Goal: Information Seeking & Learning: Learn about a topic

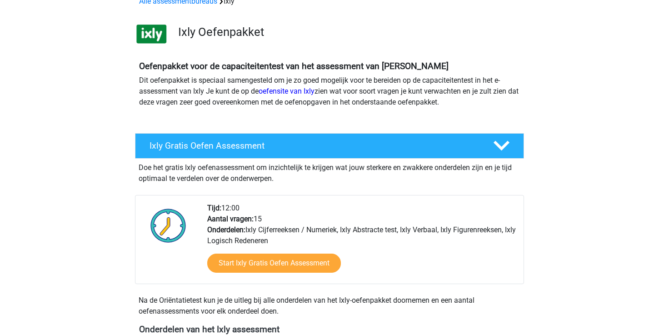
scroll to position [287, 0]
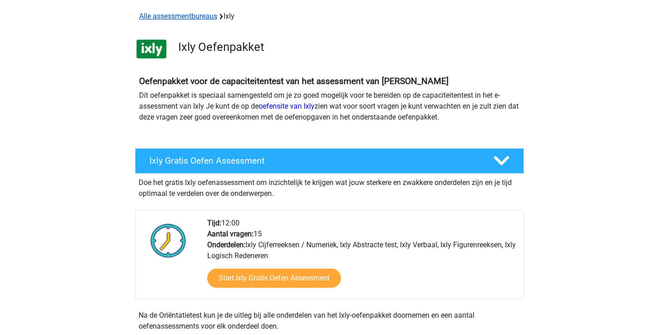
click at [194, 17] on link "Alle assessmentbureaus" at bounding box center [178, 16] width 78 height 9
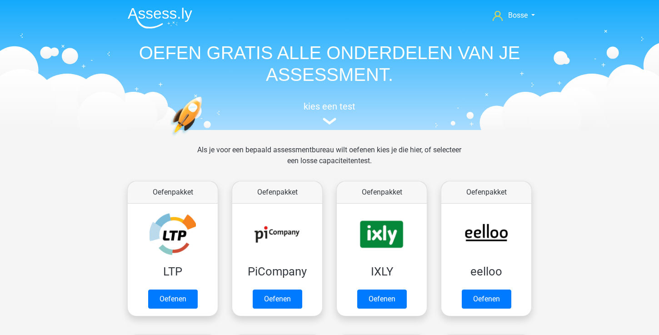
scroll to position [144, 0]
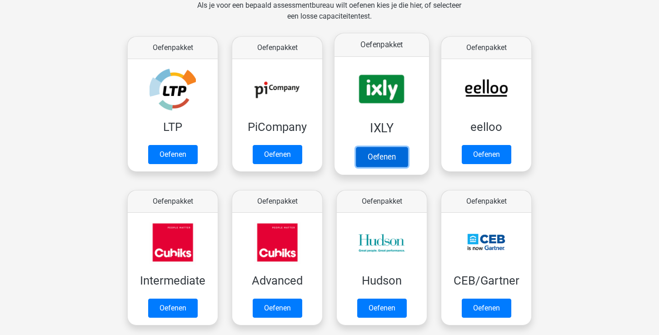
click at [373, 151] on link "Oefenen" at bounding box center [382, 157] width 52 height 20
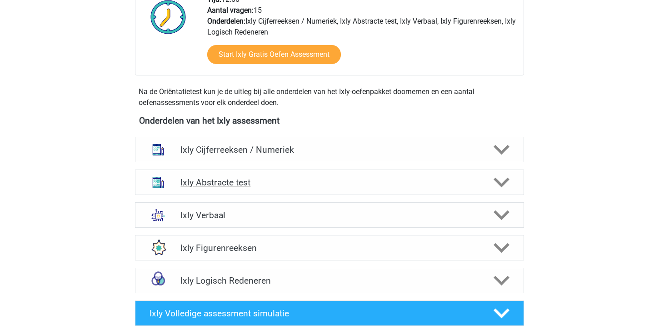
scroll to position [259, 0]
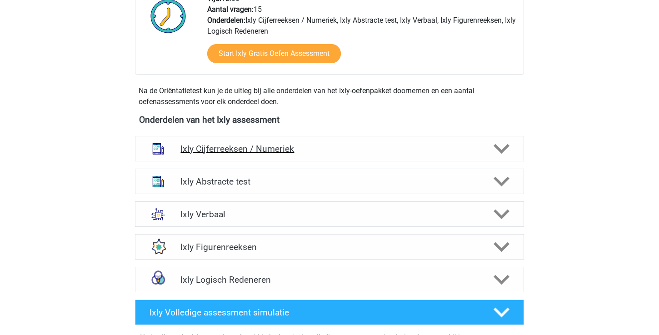
click at [299, 145] on h4 "Ixly Cijferreeksen / Numeriek" at bounding box center [328, 149] width 297 height 10
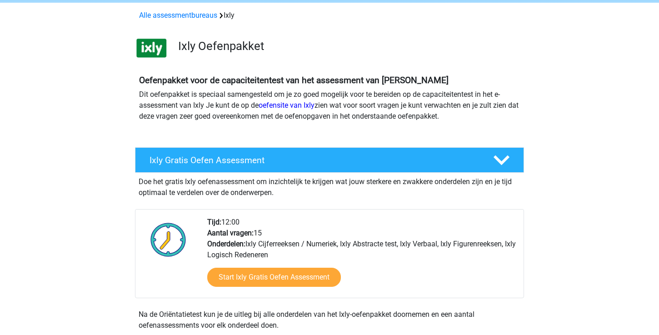
scroll to position [0, 0]
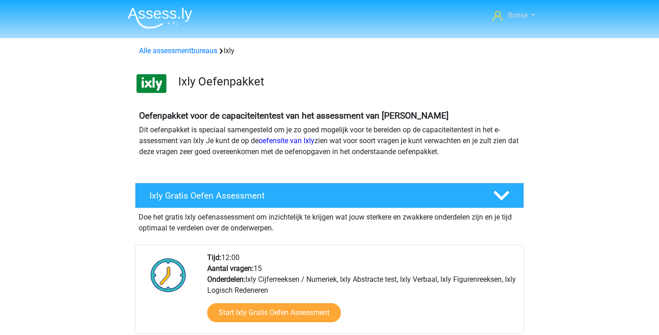
click at [530, 17] on link "Bosse" at bounding box center [514, 15] width 50 height 11
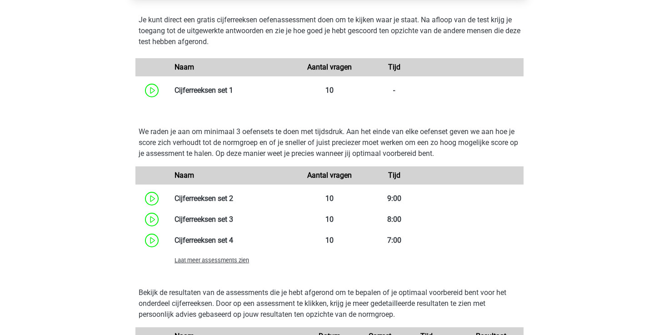
scroll to position [608, 0]
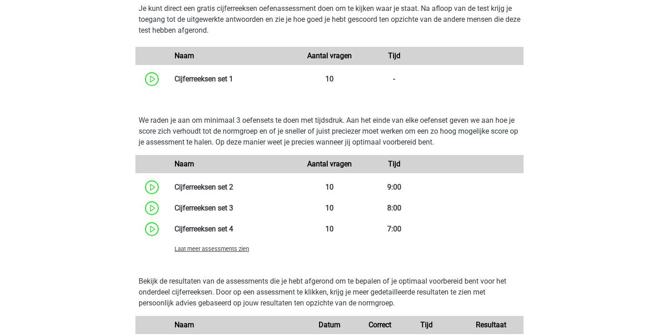
click at [228, 249] on span "Laat meer assessments zien" at bounding box center [211, 248] width 74 height 7
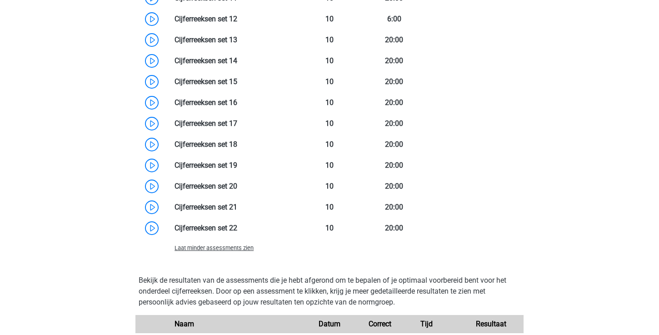
scroll to position [967, 0]
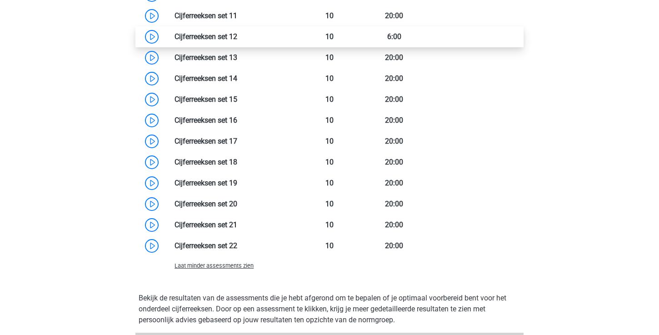
click at [237, 35] on link at bounding box center [237, 36] width 0 height 9
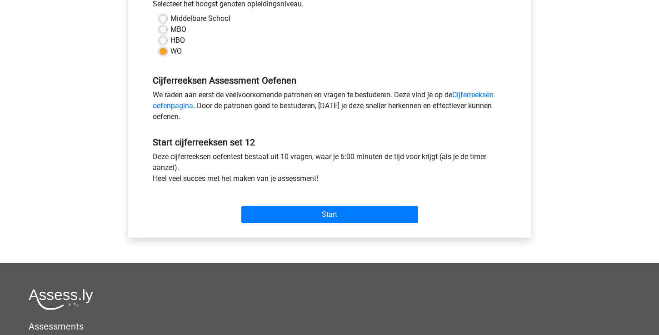
scroll to position [223, 0]
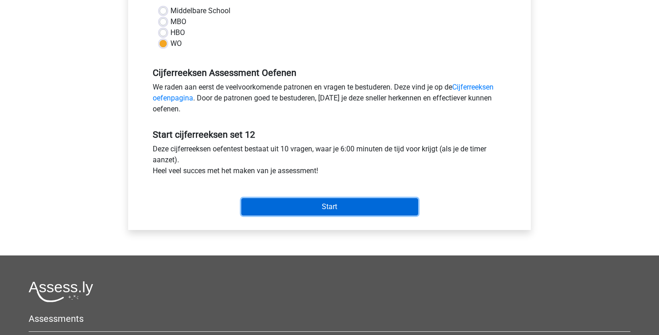
click at [307, 207] on input "Start" at bounding box center [329, 206] width 177 height 17
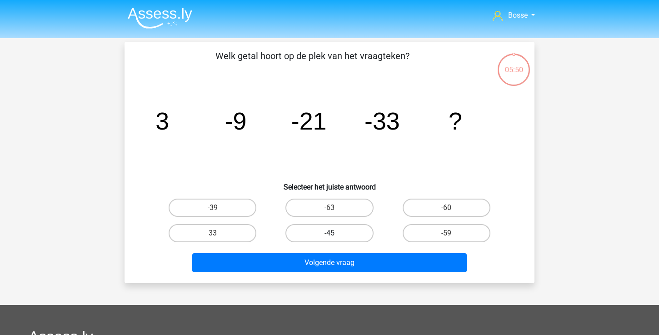
click at [321, 232] on label "-45" at bounding box center [329, 233] width 88 height 18
click at [329, 233] on input "-45" at bounding box center [332, 236] width 6 height 6
radio input "true"
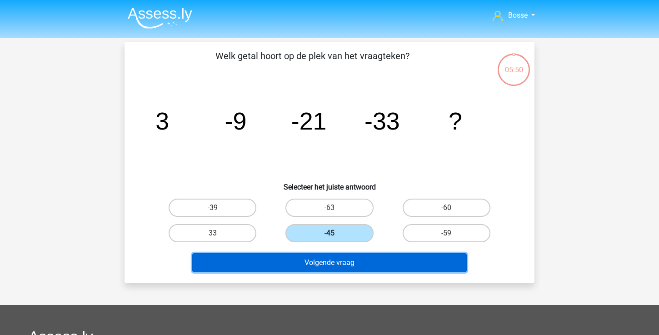
click at [320, 263] on button "Volgende vraag" at bounding box center [329, 262] width 275 height 19
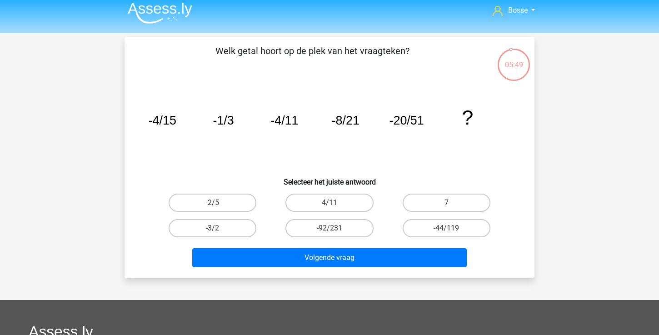
scroll to position [3, 0]
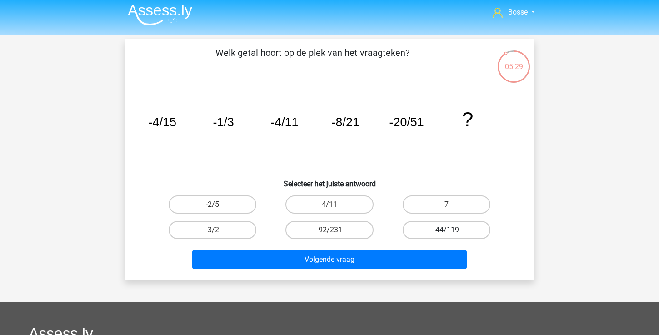
click at [418, 227] on label "-44/119" at bounding box center [446, 230] width 88 height 18
click at [446, 230] on input "-44/119" at bounding box center [449, 233] width 6 height 6
radio input "true"
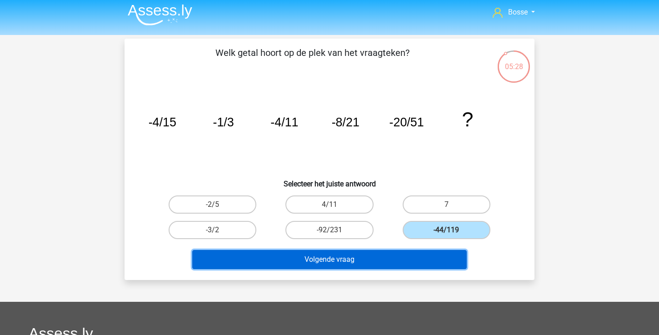
click at [386, 253] on button "Volgende vraag" at bounding box center [329, 259] width 275 height 19
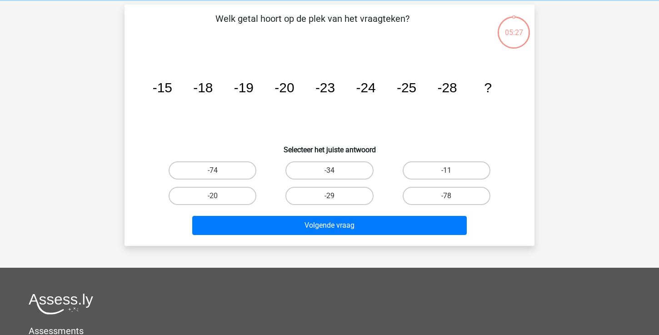
scroll to position [42, 0]
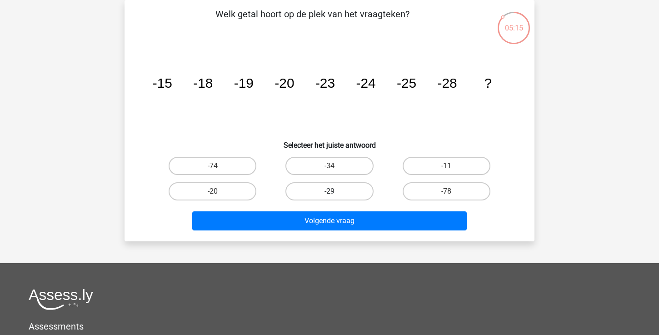
click at [339, 190] on label "-29" at bounding box center [329, 191] width 88 height 18
click at [335, 191] on input "-29" at bounding box center [332, 194] width 6 height 6
radio input "true"
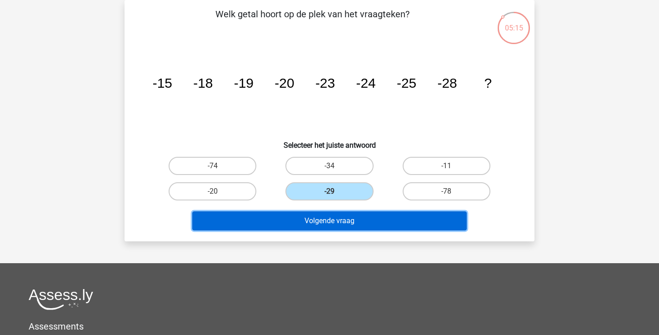
click at [329, 221] on button "Volgende vraag" at bounding box center [329, 220] width 275 height 19
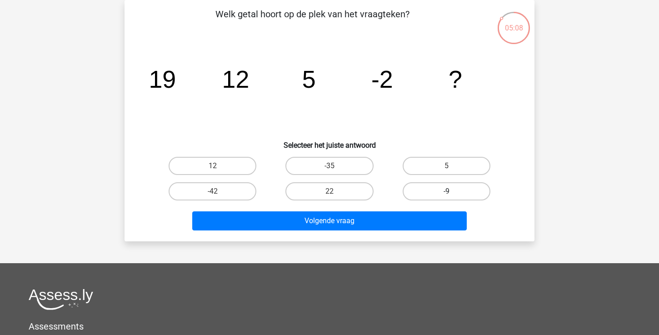
click at [428, 193] on label "-9" at bounding box center [446, 191] width 88 height 18
click at [446, 193] on input "-9" at bounding box center [449, 194] width 6 height 6
radio input "true"
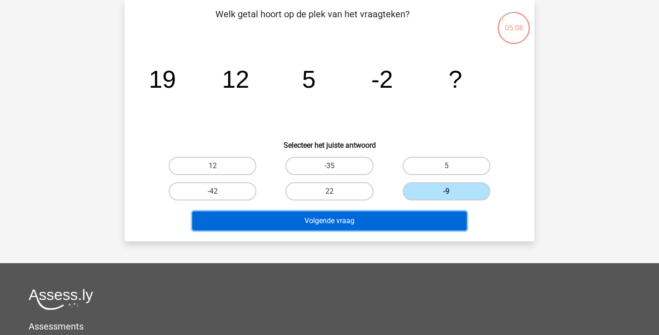
click at [401, 219] on button "Volgende vraag" at bounding box center [329, 220] width 275 height 19
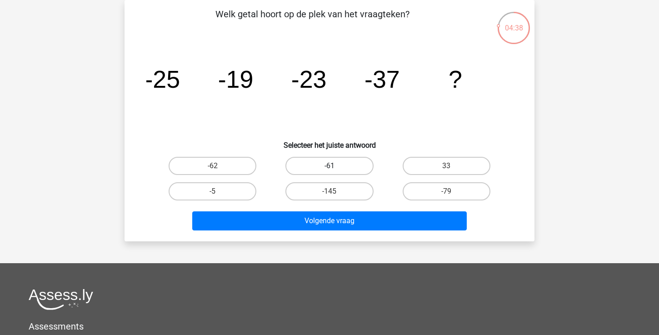
click at [320, 168] on label "-61" at bounding box center [329, 166] width 88 height 18
click at [329, 168] on input "-61" at bounding box center [332, 169] width 6 height 6
radio input "true"
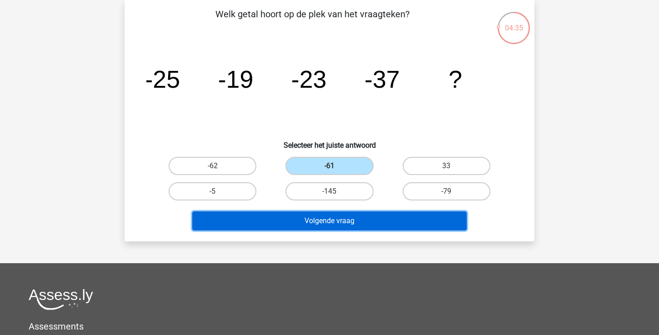
click at [314, 221] on button "Volgende vraag" at bounding box center [329, 220] width 275 height 19
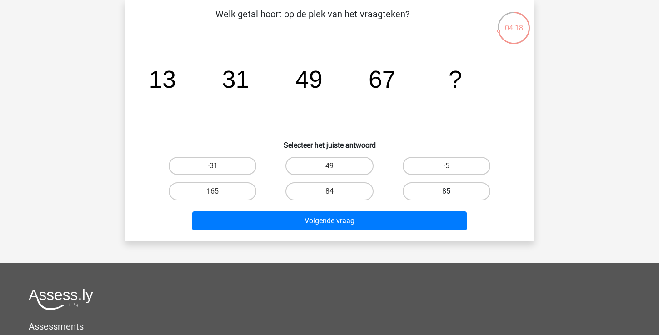
click at [430, 191] on label "85" at bounding box center [446, 191] width 88 height 18
click at [446, 191] on input "85" at bounding box center [449, 194] width 6 height 6
radio input "true"
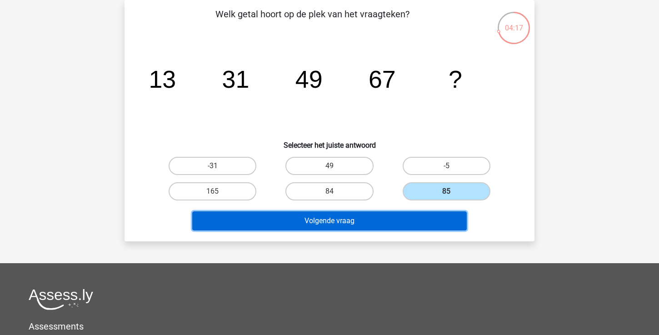
click at [402, 215] on button "Volgende vraag" at bounding box center [329, 220] width 275 height 19
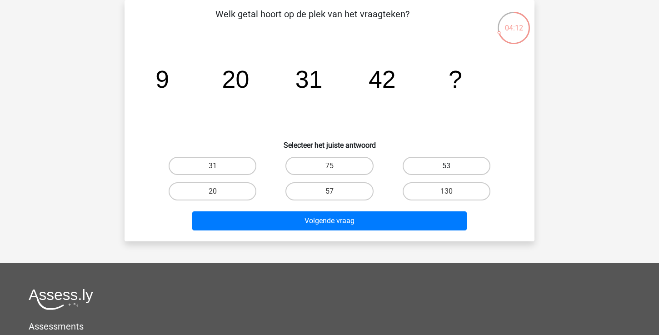
click at [430, 164] on label "53" at bounding box center [446, 166] width 88 height 18
click at [446, 166] on input "53" at bounding box center [449, 169] width 6 height 6
radio input "true"
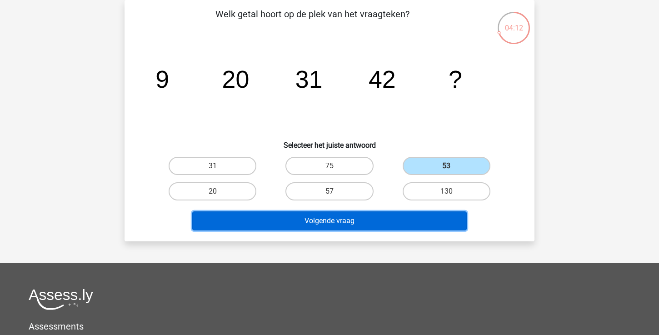
click at [399, 218] on button "Volgende vraag" at bounding box center [329, 220] width 275 height 19
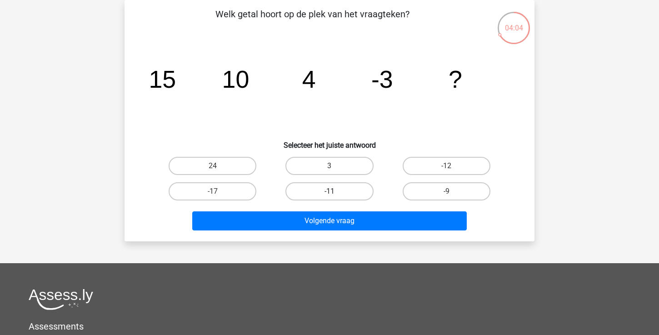
click at [357, 193] on label "-11" at bounding box center [329, 191] width 88 height 18
click at [335, 193] on input "-11" at bounding box center [332, 194] width 6 height 6
radio input "true"
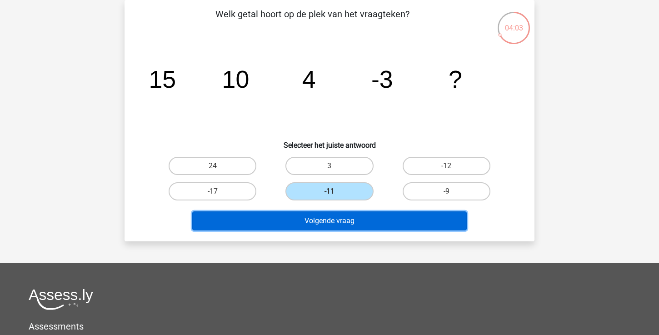
click at [355, 219] on button "Volgende vraag" at bounding box center [329, 220] width 275 height 19
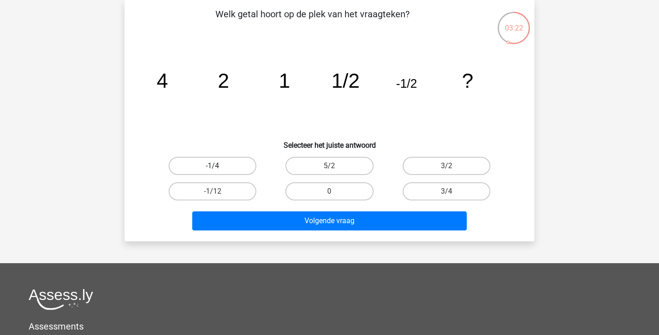
click at [217, 162] on label "-1/4" at bounding box center [212, 166] width 88 height 18
click at [217, 166] on input "-1/4" at bounding box center [216, 169] width 6 height 6
radio input "true"
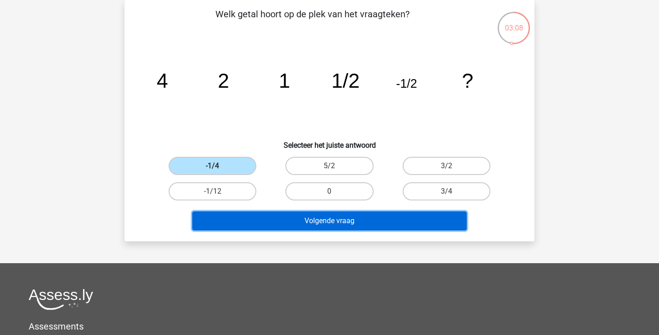
click at [302, 225] on button "Volgende vraag" at bounding box center [329, 220] width 275 height 19
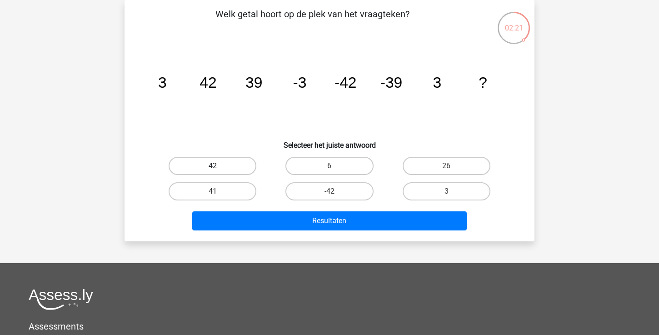
click at [238, 162] on label "42" at bounding box center [212, 166] width 88 height 18
click at [218, 166] on input "42" at bounding box center [216, 169] width 6 height 6
radio input "true"
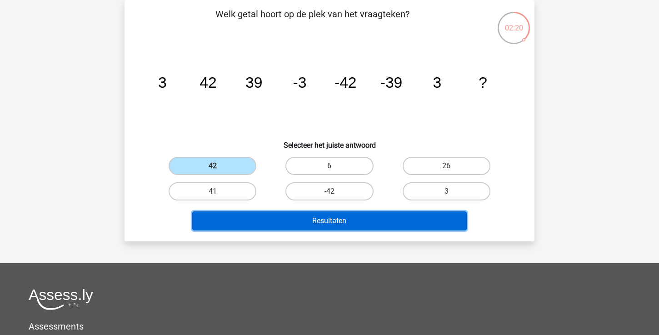
click at [270, 213] on button "Resultaten" at bounding box center [329, 220] width 275 height 19
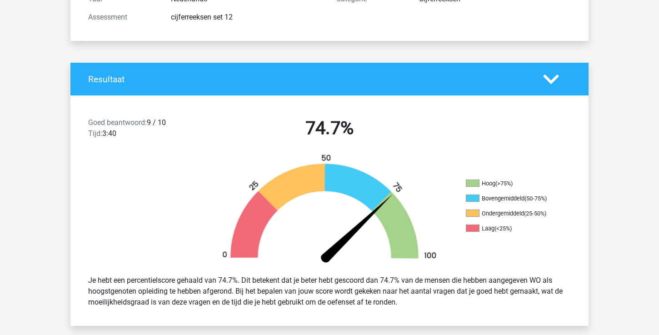
scroll to position [136, 0]
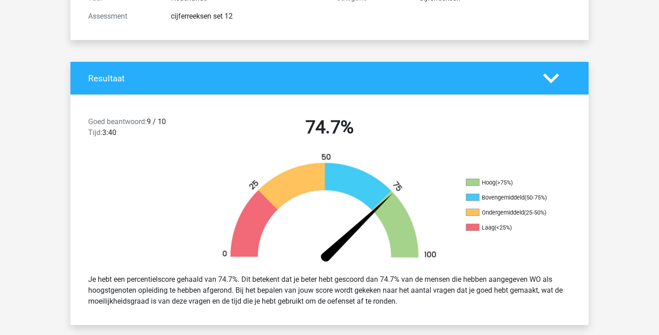
click at [556, 79] on icon at bounding box center [551, 78] width 16 height 16
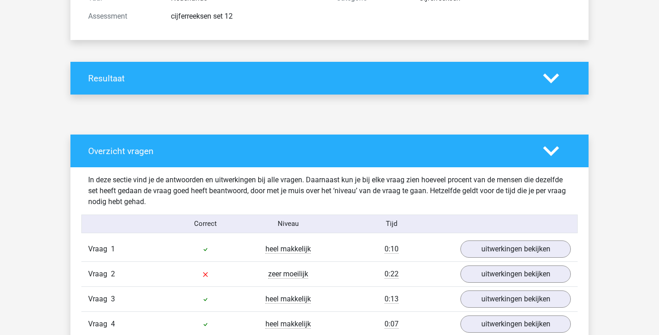
click at [556, 79] on icon at bounding box center [551, 78] width 16 height 16
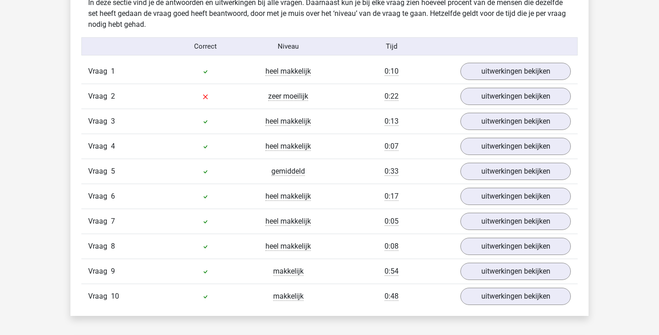
scroll to position [565, 0]
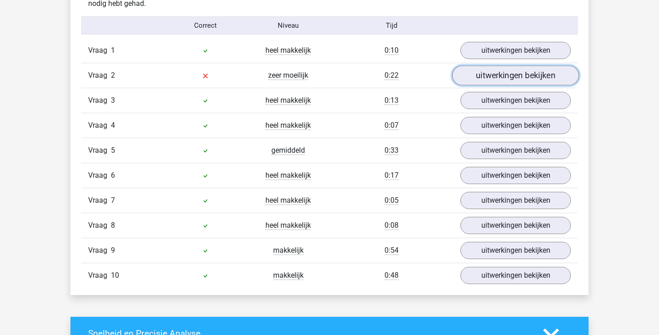
click at [495, 74] on link "uitwerkingen bekijken" at bounding box center [515, 75] width 127 height 20
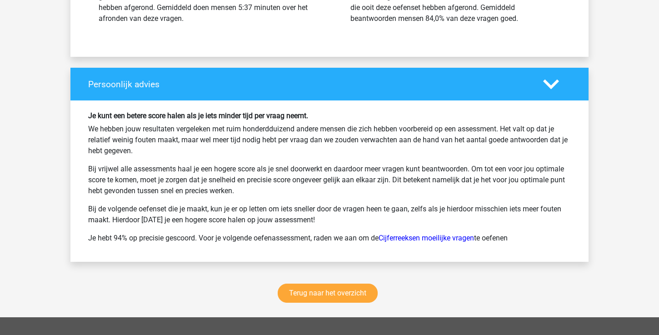
scroll to position [1886, 0]
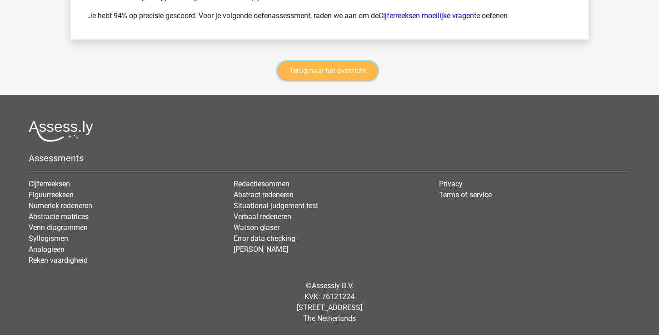
click at [317, 78] on link "Terug naar het overzicht" at bounding box center [327, 70] width 100 height 19
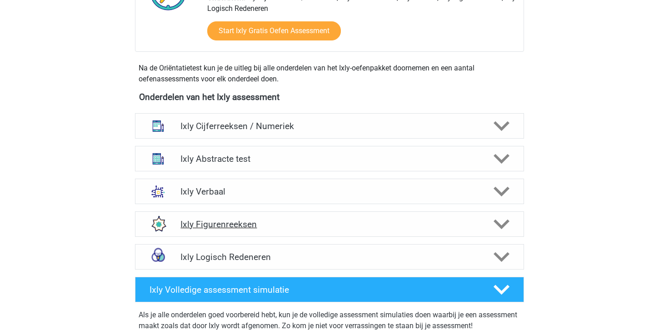
scroll to position [281, 0]
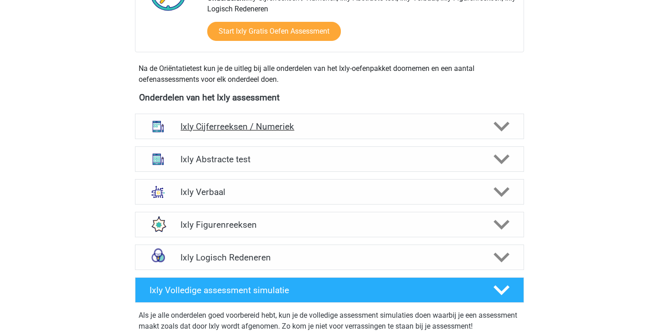
click at [317, 129] on h4 "Ixly Cijferreeksen / Numeriek" at bounding box center [328, 126] width 297 height 10
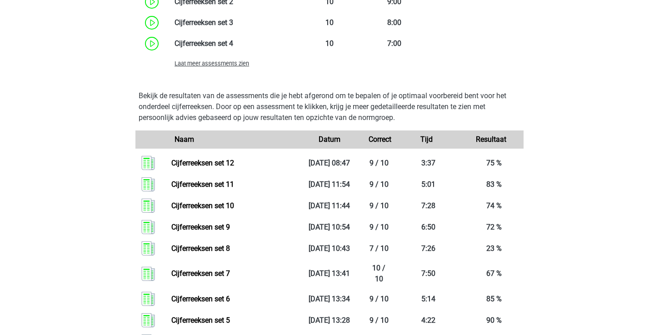
scroll to position [803, 0]
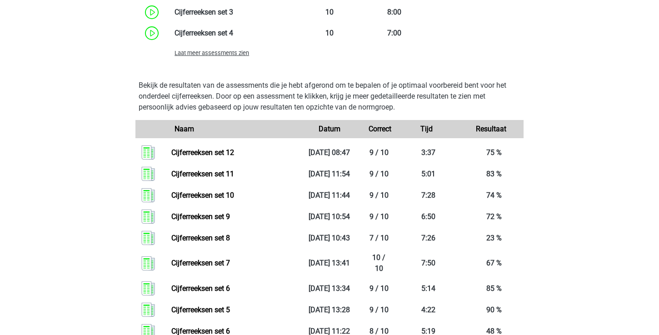
click at [194, 55] on span "Laat meer assessments zien" at bounding box center [211, 53] width 74 height 7
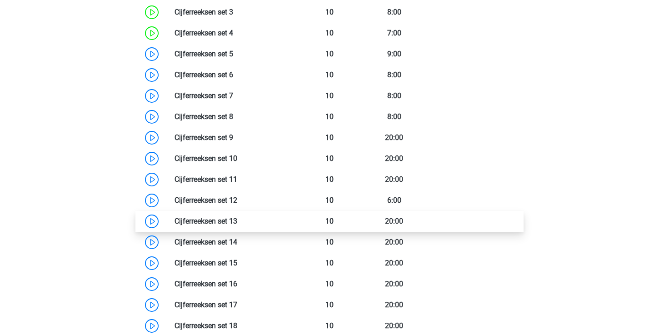
click at [237, 217] on link at bounding box center [237, 221] width 0 height 9
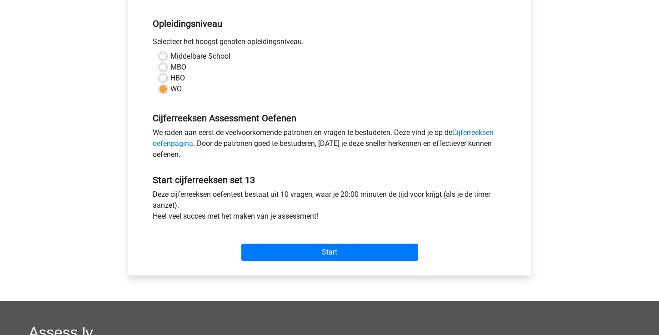
scroll to position [200, 0]
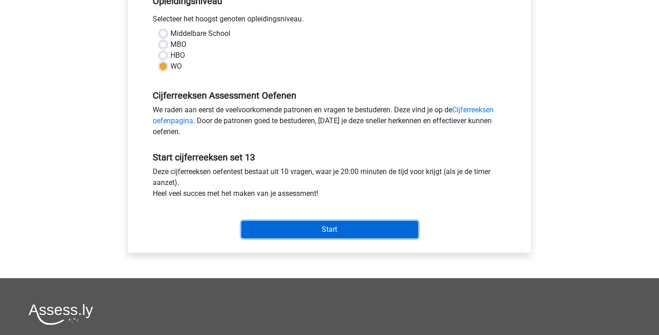
click at [300, 225] on input "Start" at bounding box center [329, 229] width 177 height 17
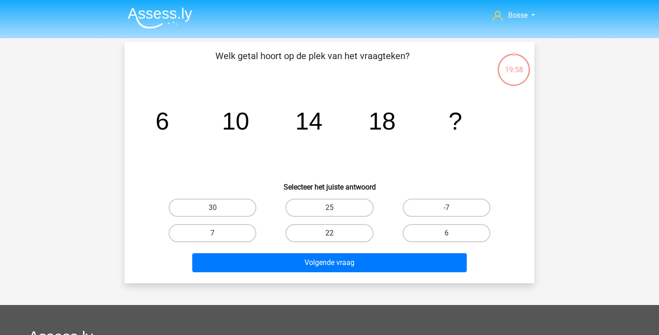
click at [334, 233] on label "22" at bounding box center [329, 233] width 88 height 18
click at [334, 233] on input "22" at bounding box center [332, 236] width 6 height 6
radio input "true"
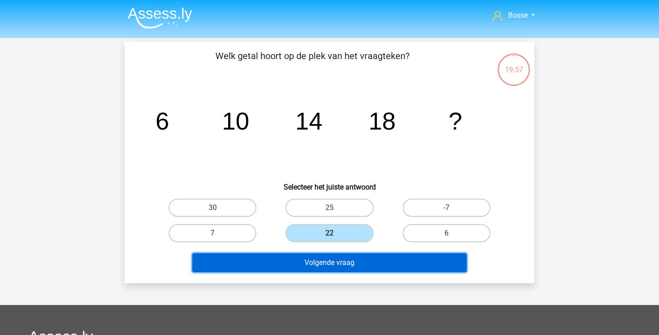
click at [327, 256] on button "Volgende vraag" at bounding box center [329, 262] width 275 height 19
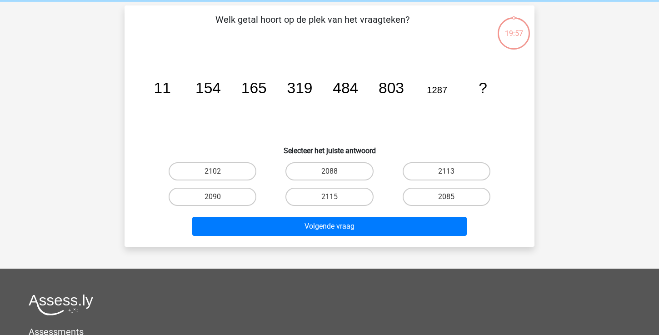
scroll to position [42, 0]
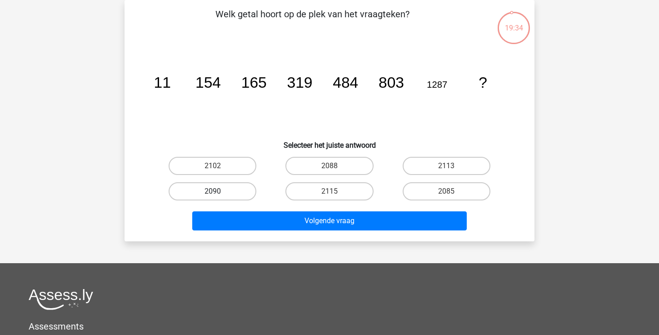
click at [243, 193] on label "2090" at bounding box center [212, 191] width 88 height 18
click at [218, 193] on input "2090" at bounding box center [216, 194] width 6 height 6
radio input "true"
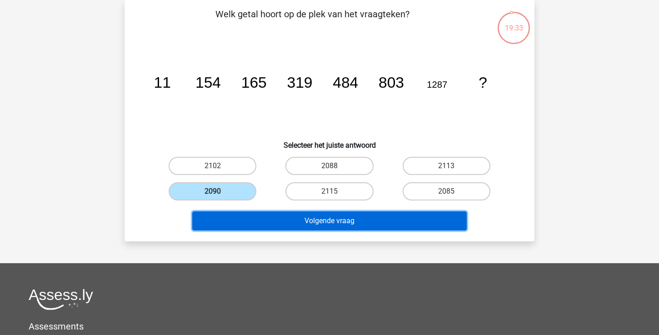
click at [262, 218] on button "Volgende vraag" at bounding box center [329, 220] width 275 height 19
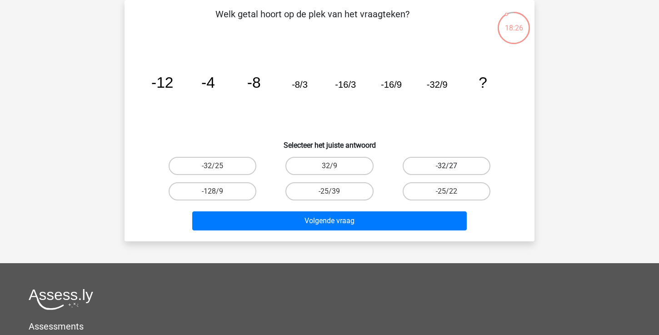
click at [461, 166] on label "-32/27" at bounding box center [446, 166] width 88 height 18
click at [452, 166] on input "-32/27" at bounding box center [449, 169] width 6 height 6
radio input "true"
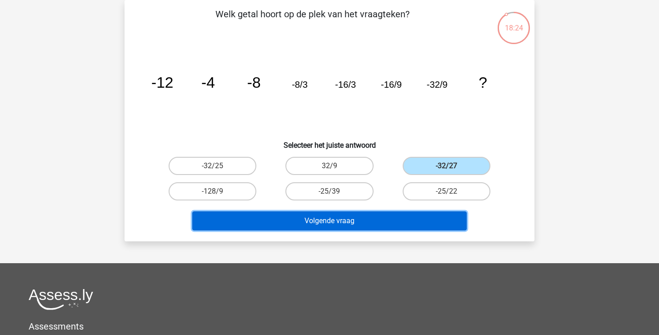
click at [415, 224] on button "Volgende vraag" at bounding box center [329, 220] width 275 height 19
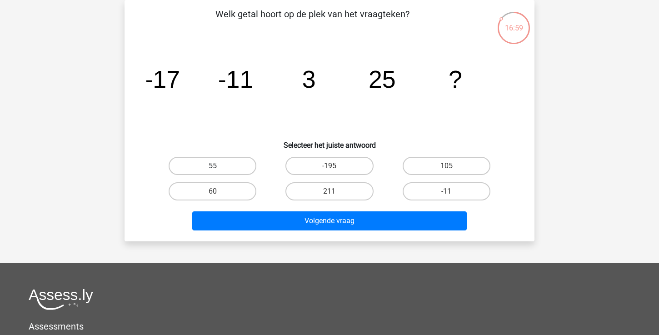
click at [237, 167] on label "55" at bounding box center [212, 166] width 88 height 18
click at [218, 167] on input "55" at bounding box center [216, 169] width 6 height 6
radio input "true"
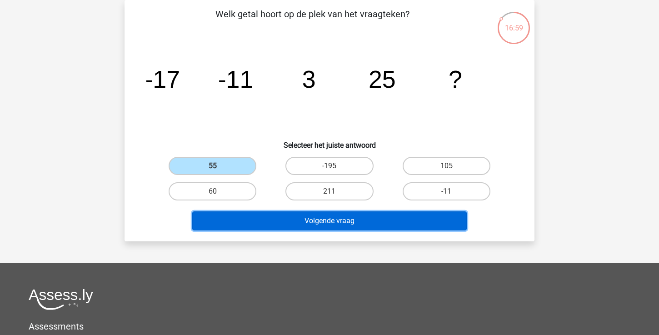
click at [276, 222] on button "Volgende vraag" at bounding box center [329, 220] width 275 height 19
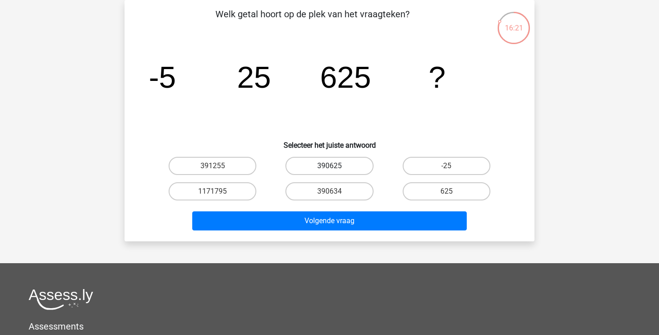
click at [331, 165] on label "390625" at bounding box center [329, 166] width 88 height 18
click at [331, 166] on input "390625" at bounding box center [332, 169] width 6 height 6
radio input "true"
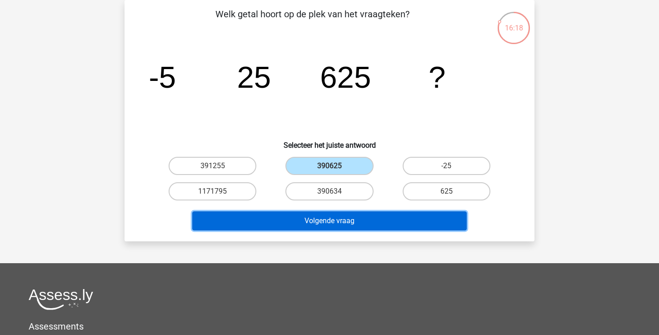
click at [343, 222] on button "Volgende vraag" at bounding box center [329, 220] width 275 height 19
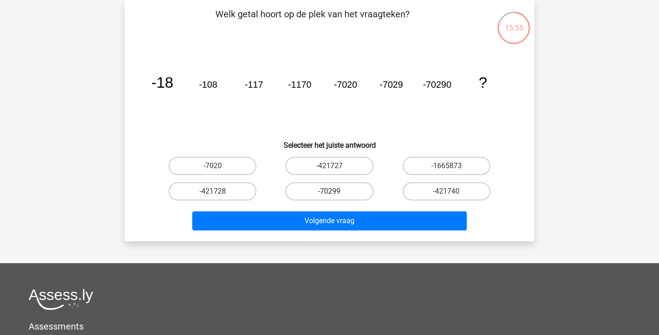
click at [356, 188] on label "-70299" at bounding box center [329, 191] width 88 height 18
click at [335, 191] on input "-70299" at bounding box center [332, 194] width 6 height 6
radio input "true"
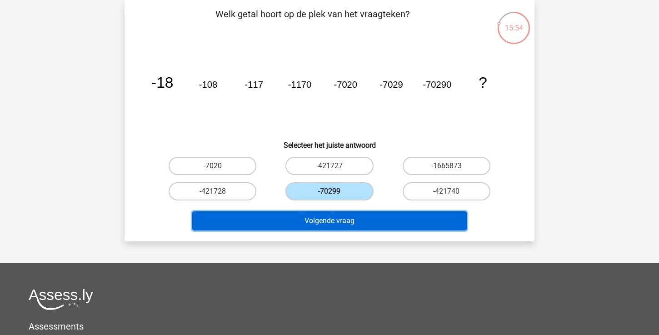
click at [366, 223] on button "Volgende vraag" at bounding box center [329, 220] width 275 height 19
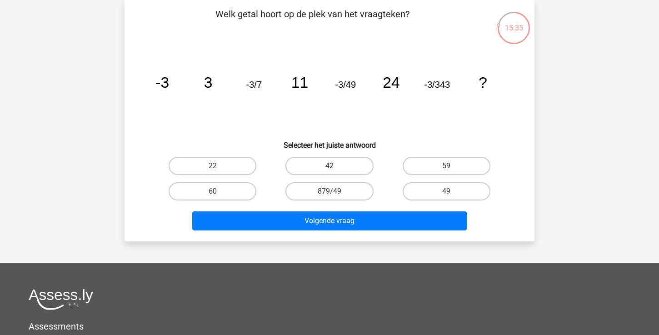
click at [349, 164] on label "42" at bounding box center [329, 166] width 88 height 18
click at [335, 166] on input "42" at bounding box center [332, 169] width 6 height 6
radio input "true"
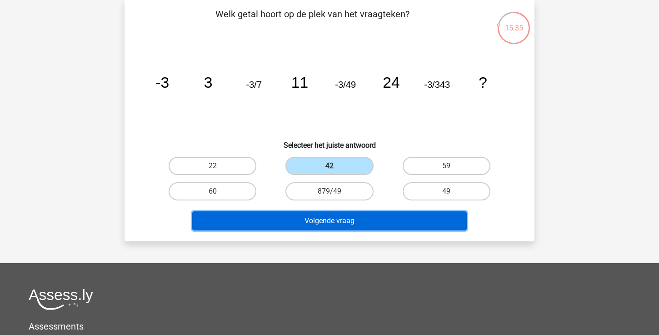
click at [344, 220] on button "Volgende vraag" at bounding box center [329, 220] width 275 height 19
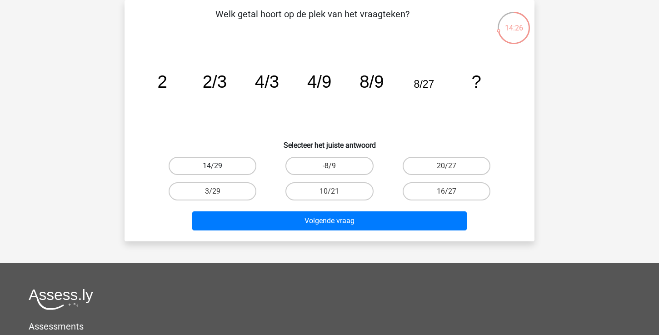
click at [233, 168] on label "14/29" at bounding box center [212, 166] width 88 height 18
click at [218, 168] on input "14/29" at bounding box center [216, 169] width 6 height 6
radio input "true"
click at [434, 193] on label "16/27" at bounding box center [446, 191] width 88 height 18
click at [446, 193] on input "16/27" at bounding box center [449, 194] width 6 height 6
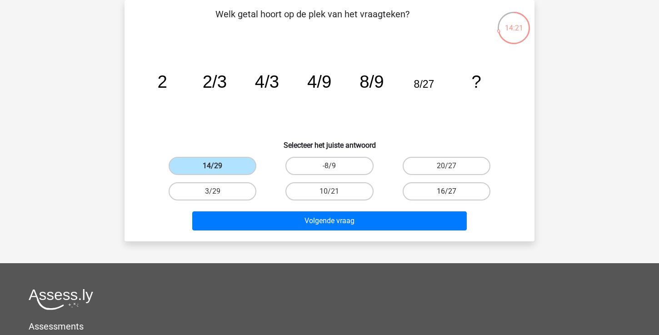
radio input "true"
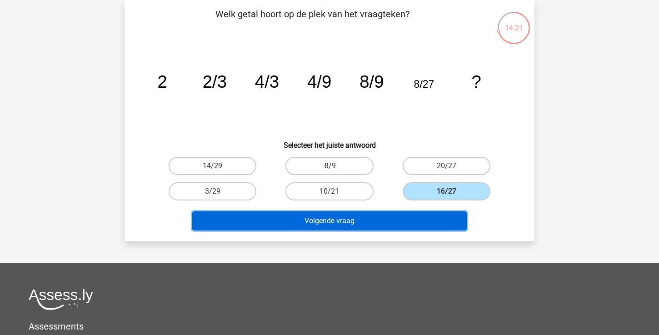
click at [422, 215] on button "Volgende vraag" at bounding box center [329, 220] width 275 height 19
